Goal: Book appointment/travel/reservation

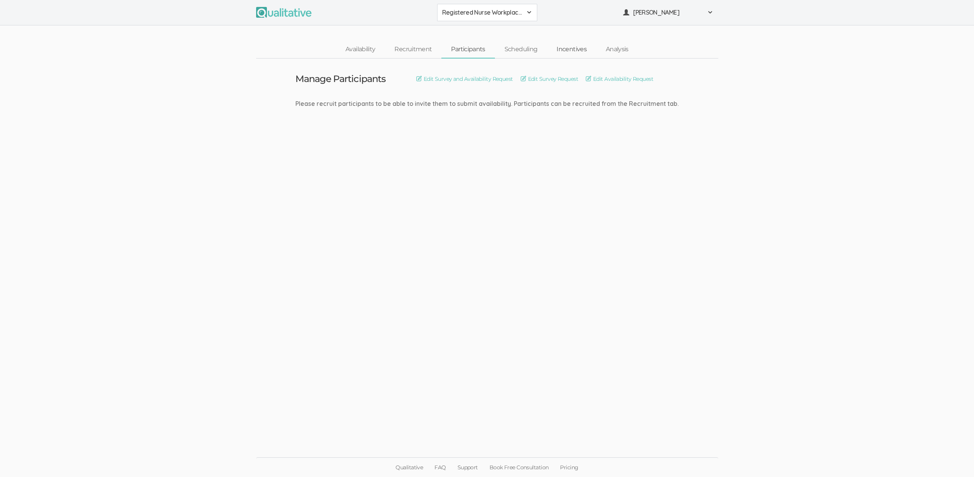
click at [575, 50] on link "Incentives" at bounding box center [571, 49] width 49 height 17
click at [480, 78] on link "Set Incentive" at bounding box center [463, 79] width 40 height 8
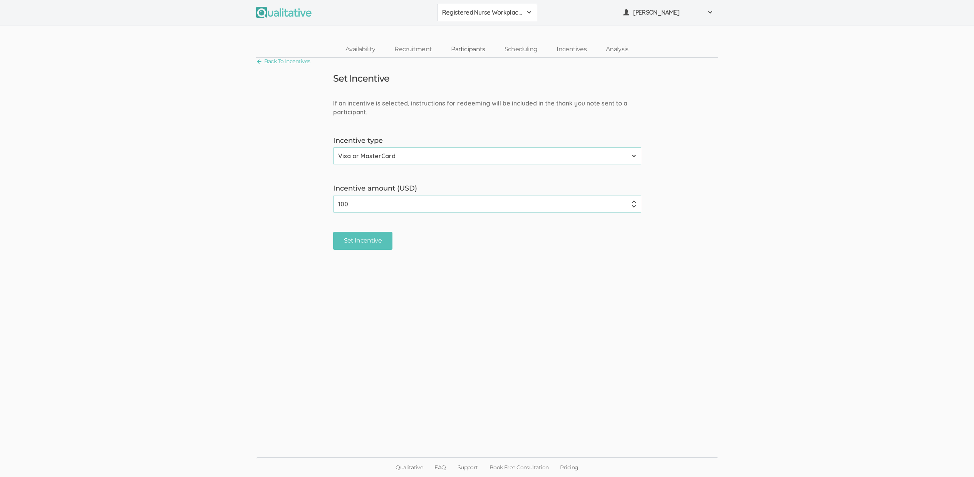
click at [475, 47] on link "Participants" at bounding box center [467, 49] width 53 height 17
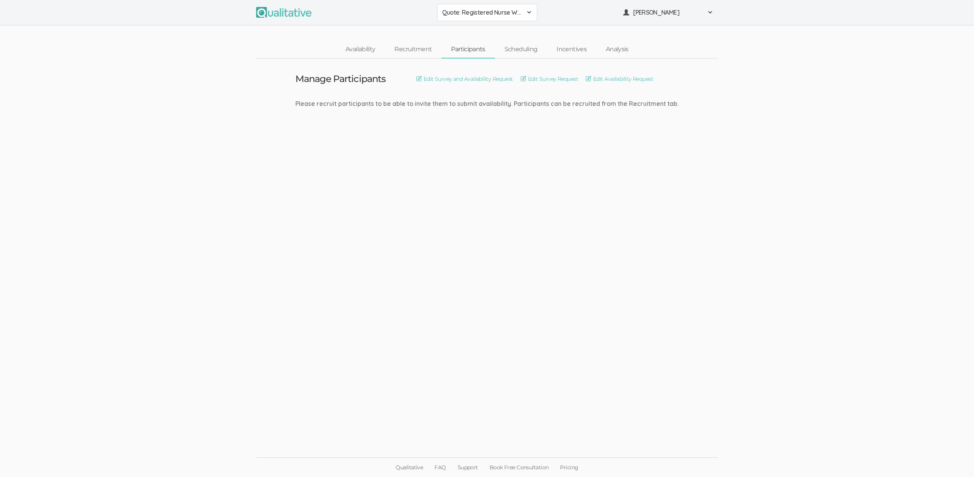
click at [640, 227] on ui-view "Manage Participants Edit Survey and Availability Request Edit Survey Request Ed…" at bounding box center [487, 239] width 974 height 361
click at [570, 49] on link "Incentives" at bounding box center [571, 49] width 49 height 17
click at [468, 76] on link "Set Incentive" at bounding box center [463, 79] width 40 height 8
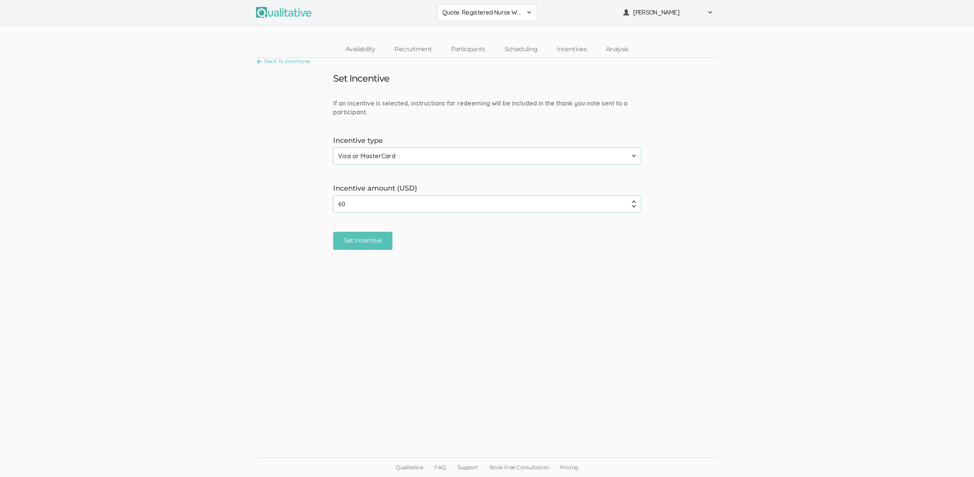
click at [364, 203] on input "60" at bounding box center [487, 204] width 308 height 17
click at [364, 204] on input "60" at bounding box center [487, 204] width 308 height 17
type input "100"
drag, startPoint x: 369, startPoint y: 300, endPoint x: 362, endPoint y: 244, distance: 56.7
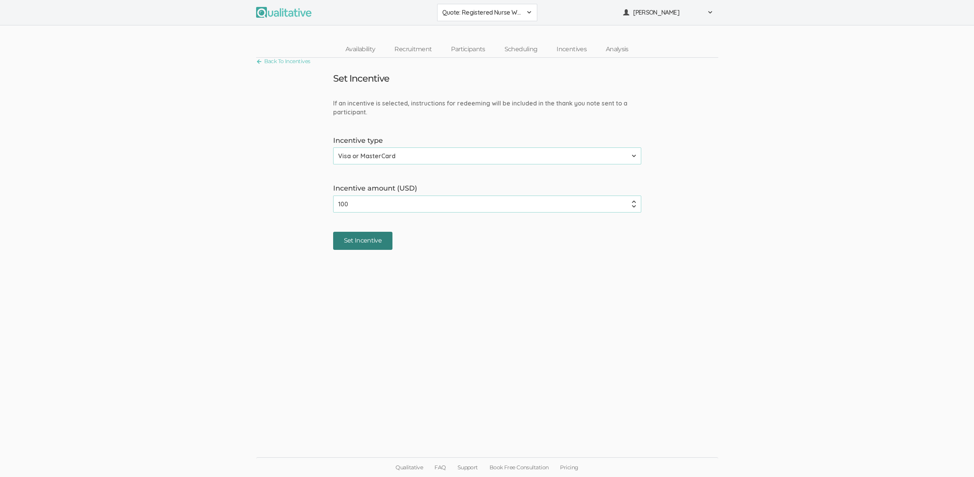
click at [368, 299] on ui-view "Back To Incentives Set Incentive If an incentive is selected, instructions for …" at bounding box center [487, 238] width 974 height 361
click at [356, 234] on input "Set Incentive" at bounding box center [363, 241] width 60 height 18
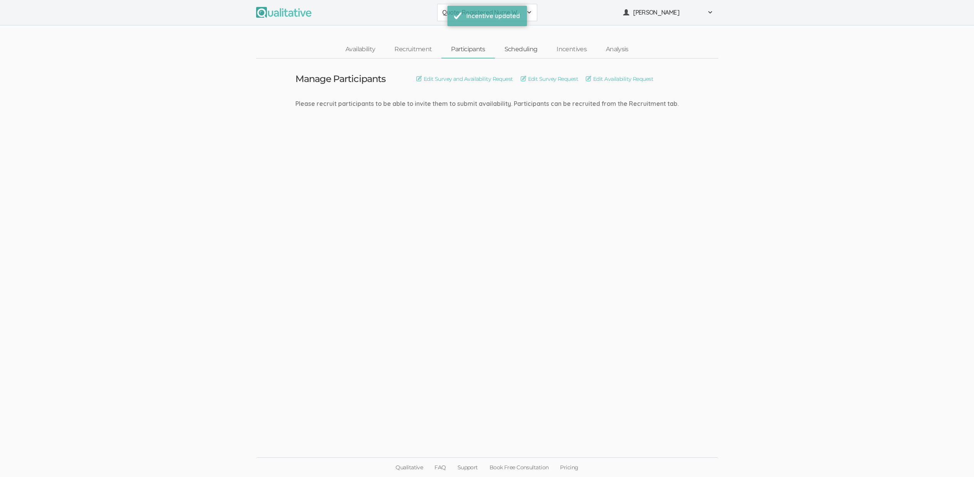
click at [519, 50] on link "Scheduling" at bounding box center [521, 49] width 52 height 17
click at [469, 52] on link "Participants" at bounding box center [467, 49] width 53 height 17
click at [337, 229] on ui-view "Manage Participants Edit Survey and Availability Request Edit Survey Request Ed…" at bounding box center [487, 239] width 974 height 361
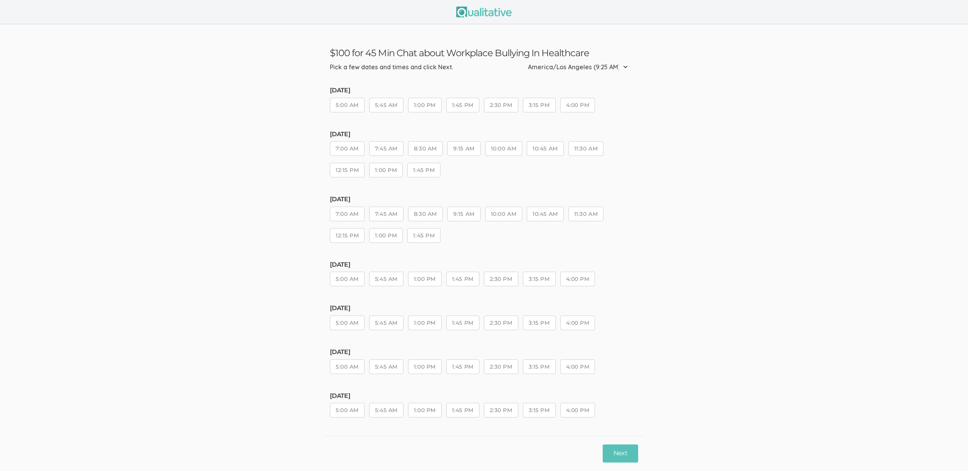
click at [542, 150] on button "10:45 AM" at bounding box center [545, 148] width 37 height 15
click at [627, 446] on button "Next" at bounding box center [619, 454] width 35 height 18
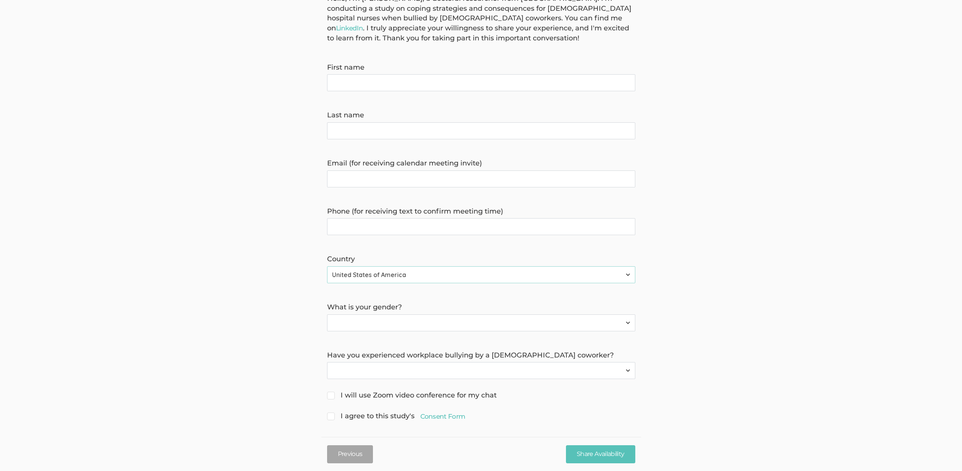
scroll to position [89, 0]
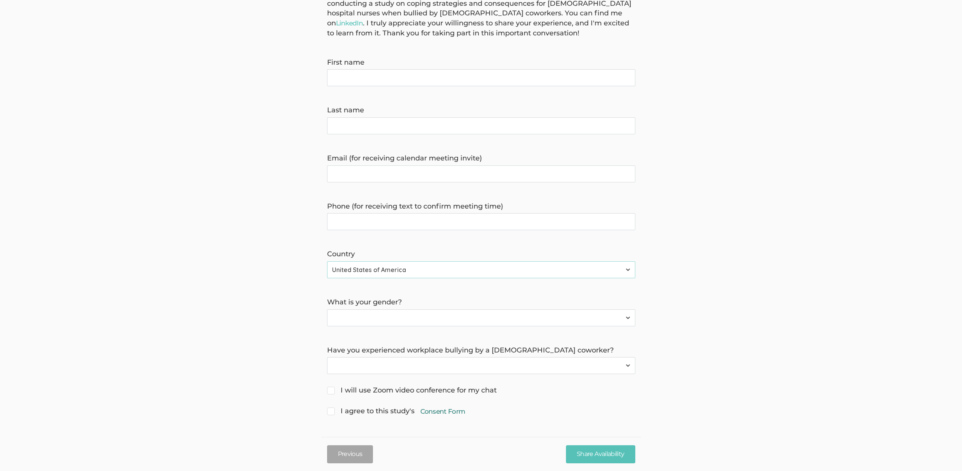
click at [446, 416] on link "Consent Form" at bounding box center [442, 411] width 45 height 9
drag, startPoint x: 253, startPoint y: 188, endPoint x: 297, endPoint y: 173, distance: 46.9
click at [253, 188] on form "Hello, I'm Ene Belleh, a doctoral researcher from Grand Canyon University. I'm …" at bounding box center [481, 203] width 962 height 429
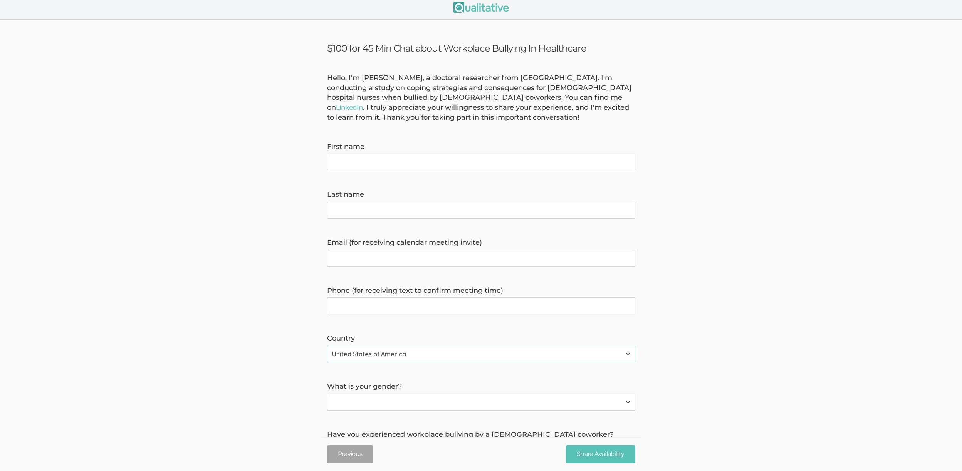
scroll to position [0, 0]
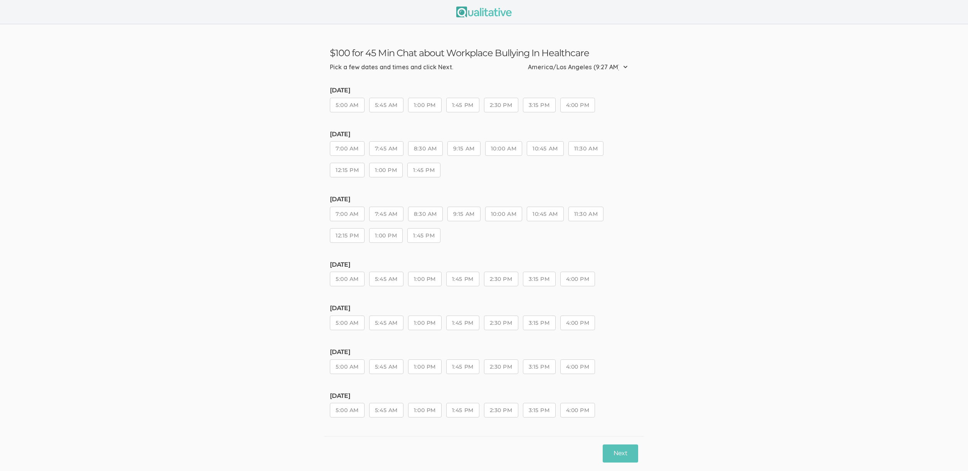
click at [469, 281] on button "1:45 PM" at bounding box center [462, 279] width 33 height 15
drag, startPoint x: 616, startPoint y: 448, endPoint x: 619, endPoint y: 454, distance: 7.1
click at [619, 454] on button "Next" at bounding box center [619, 454] width 35 height 18
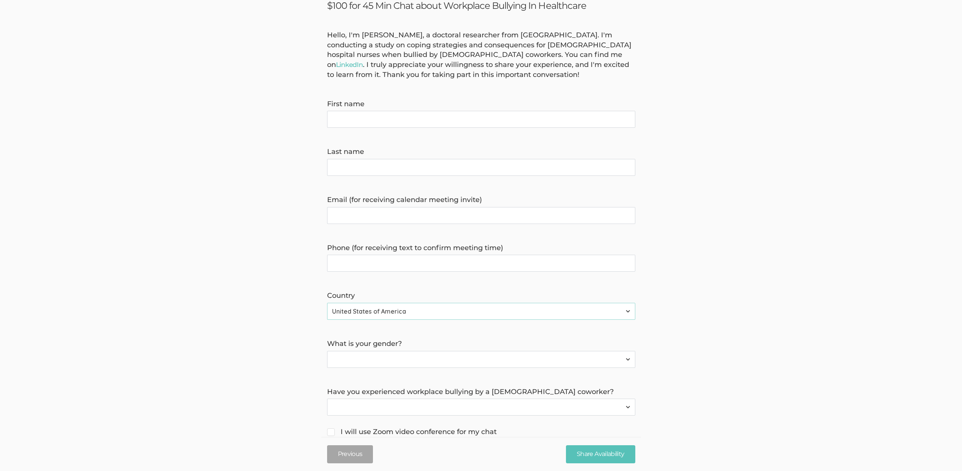
scroll to position [89, 0]
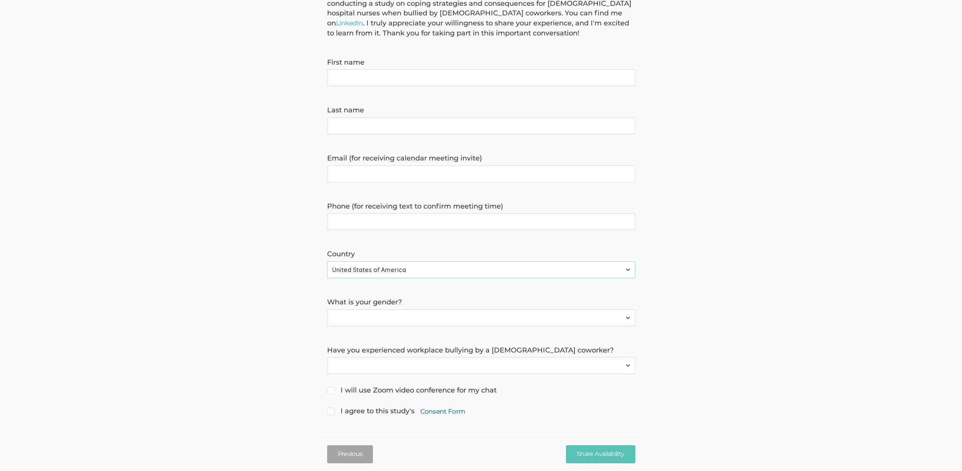
click at [442, 410] on link "Consent Form" at bounding box center [442, 411] width 45 height 9
